Goal: Check status

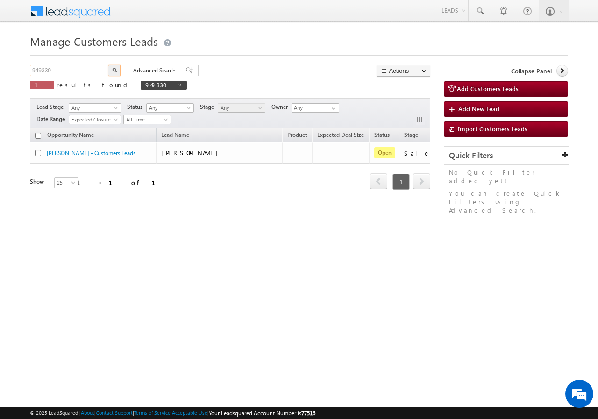
click at [88, 66] on input "949330" at bounding box center [70, 70] width 80 height 11
paste input "24748"
type input "924748"
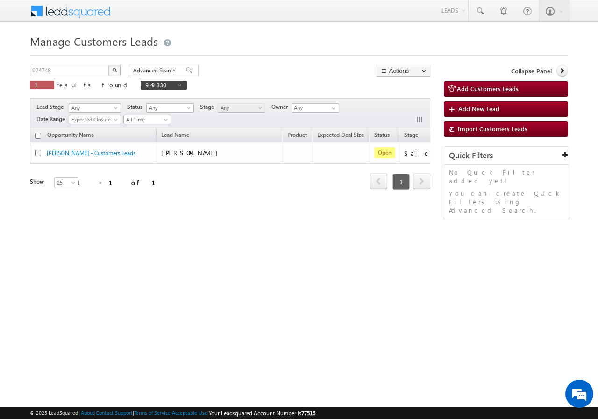
click at [126, 76] on div "Advanced Search Advanced search results" at bounding box center [160, 70] width 78 height 11
click at [118, 74] on button "button" at bounding box center [114, 70] width 12 height 11
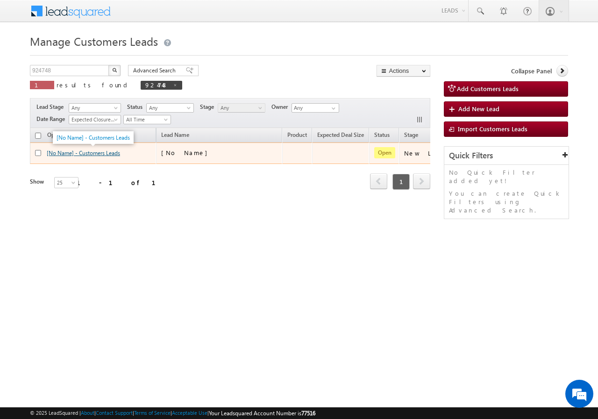
click at [114, 154] on link "[No Name] - Customers Leads" at bounding box center [83, 152] width 73 height 7
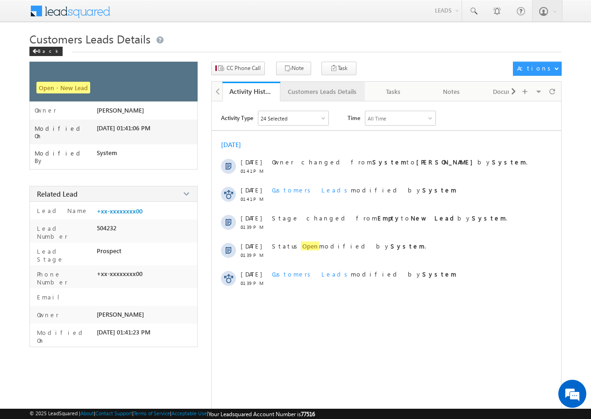
click at [314, 87] on div "Customers Leads Details" at bounding box center [322, 91] width 69 height 11
